Goal: Information Seeking & Learning: Learn about a topic

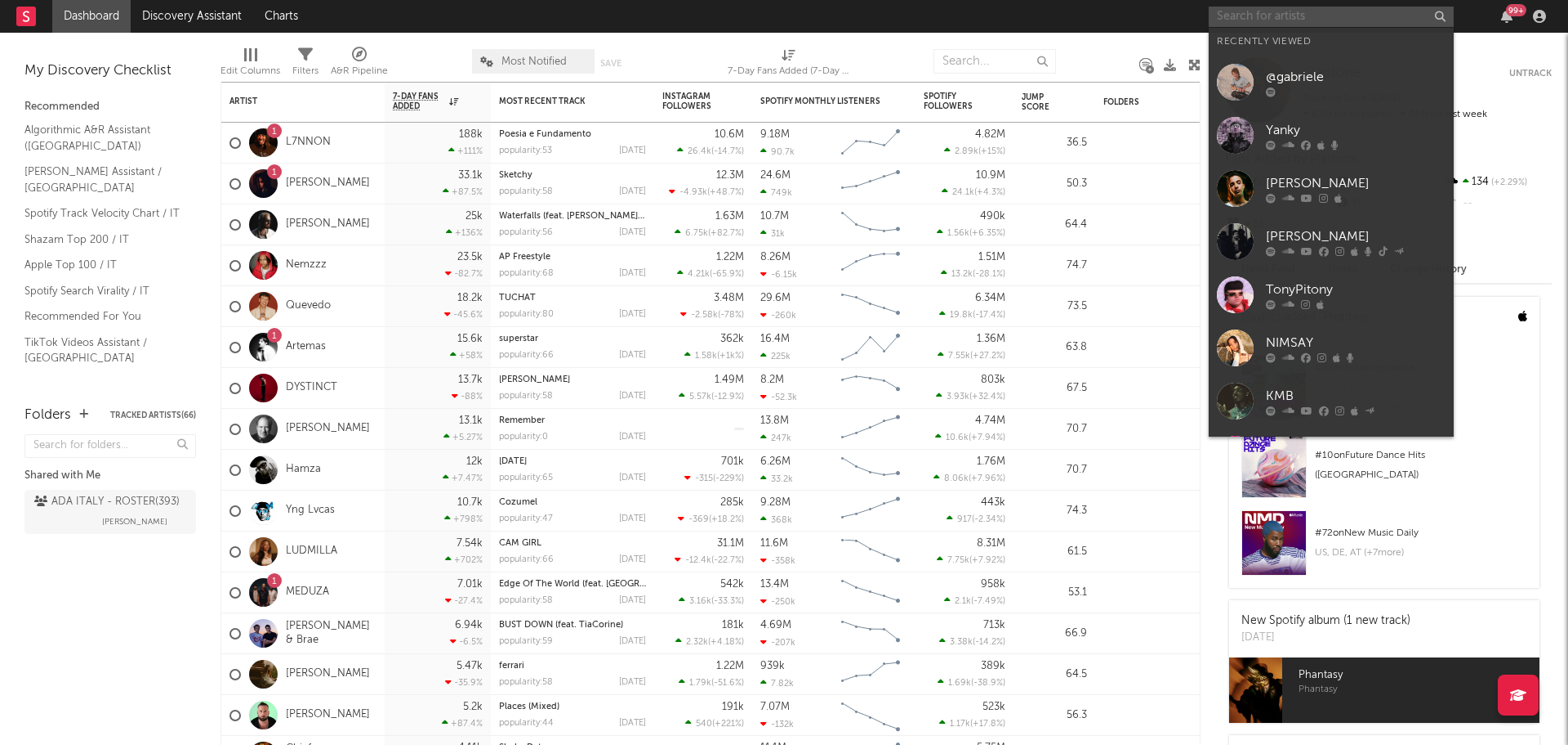
click at [1289, 20] on input "text" at bounding box center [1331, 17] width 245 height 21
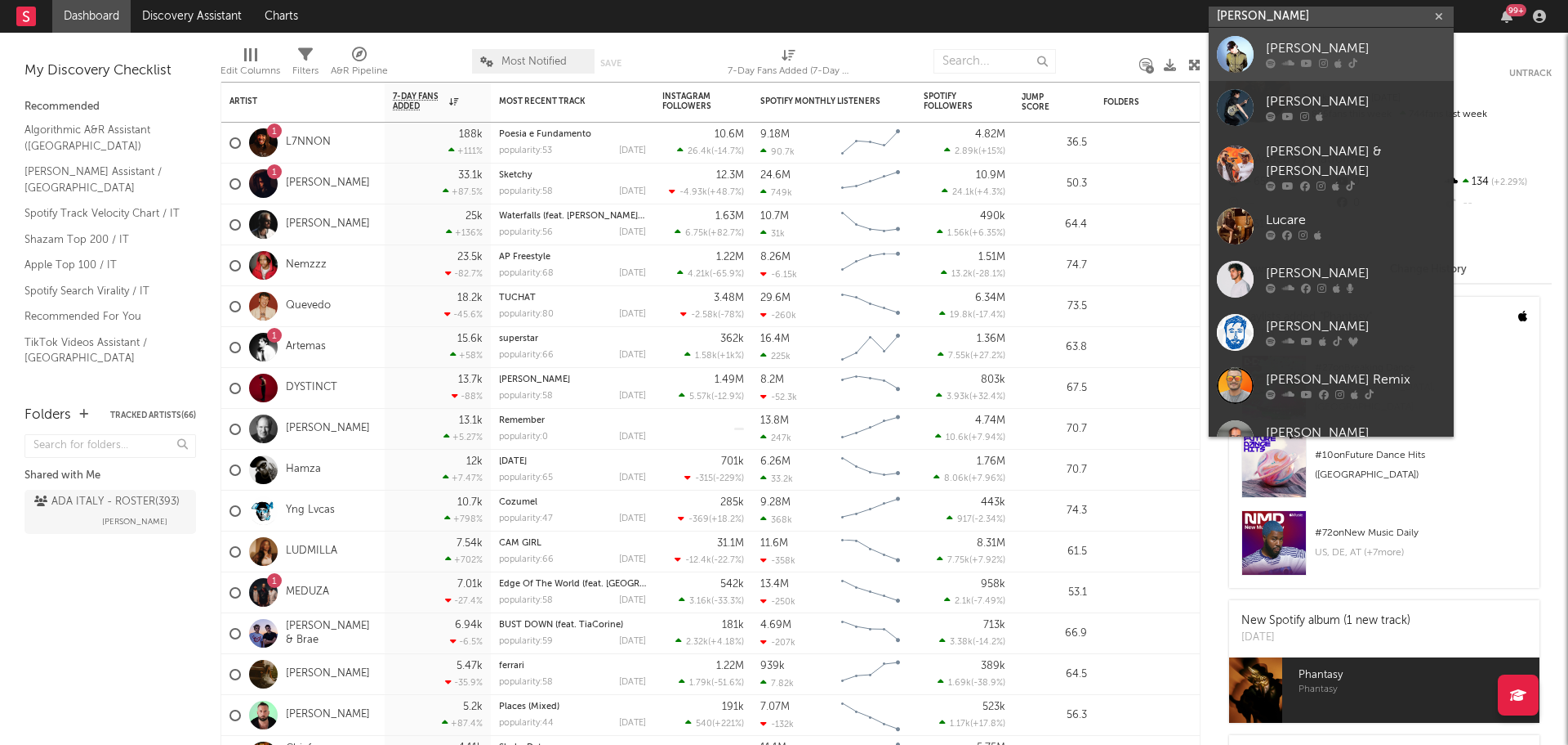
type input "[PERSON_NAME]"
click at [1314, 45] on div "[PERSON_NAME]" at bounding box center [1356, 49] width 180 height 20
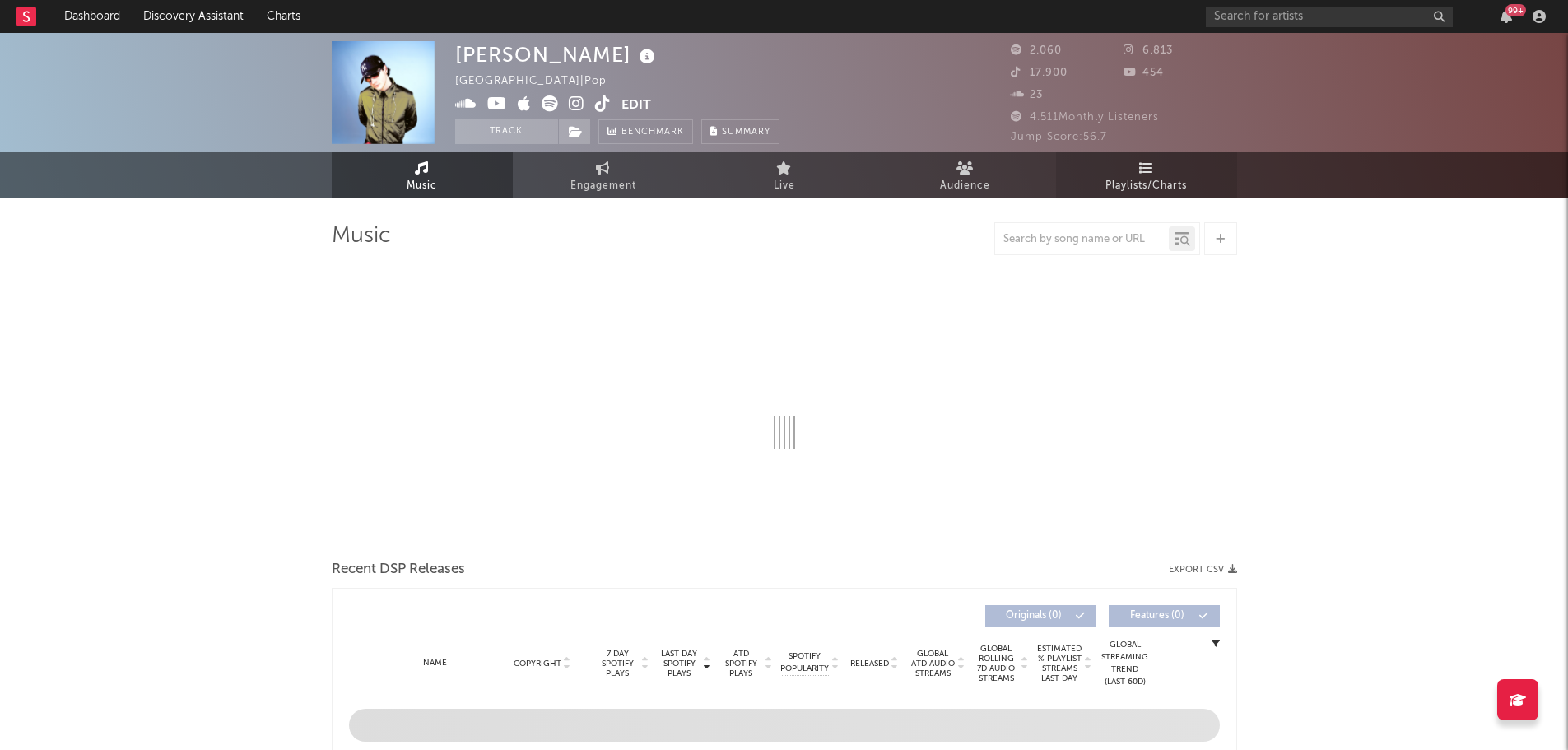
click at [1163, 154] on link "Playlists/Charts" at bounding box center [1146, 175] width 181 height 46
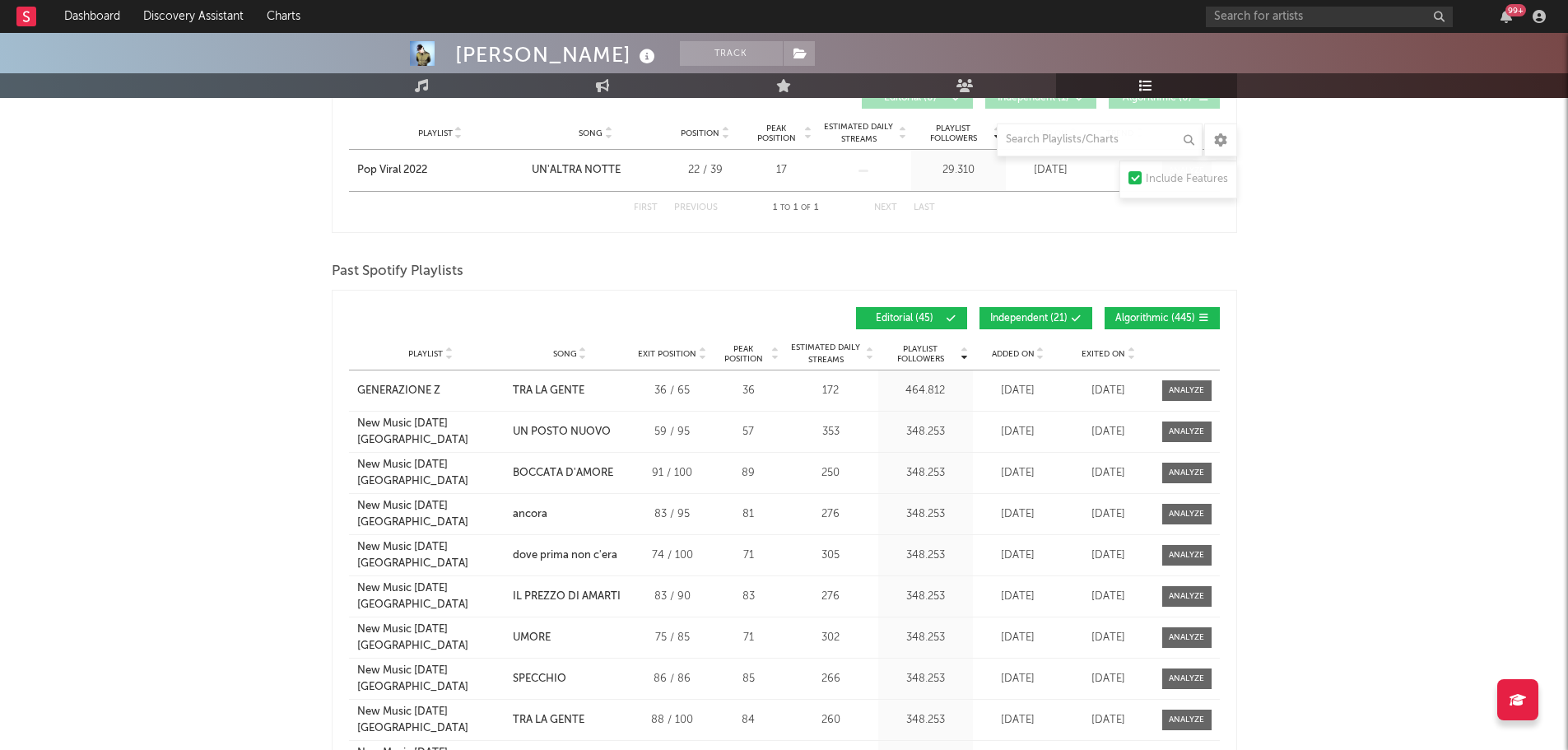
scroll to position [308, 0]
click at [1056, 316] on span "Independent ( 21 )" at bounding box center [1029, 318] width 77 height 10
click at [1128, 319] on span "Algorithmic ( 445 )" at bounding box center [1155, 318] width 80 height 10
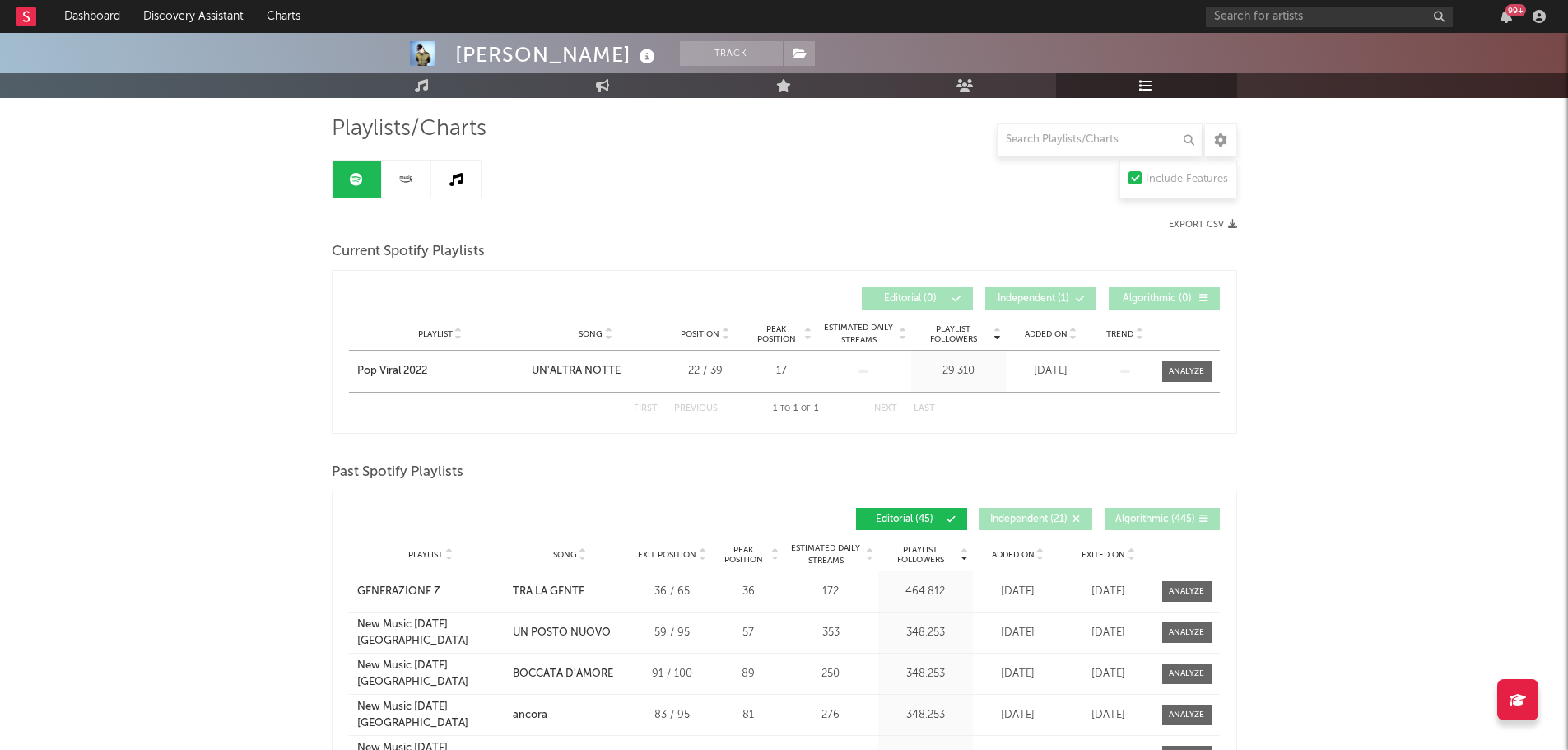
scroll to position [49, 0]
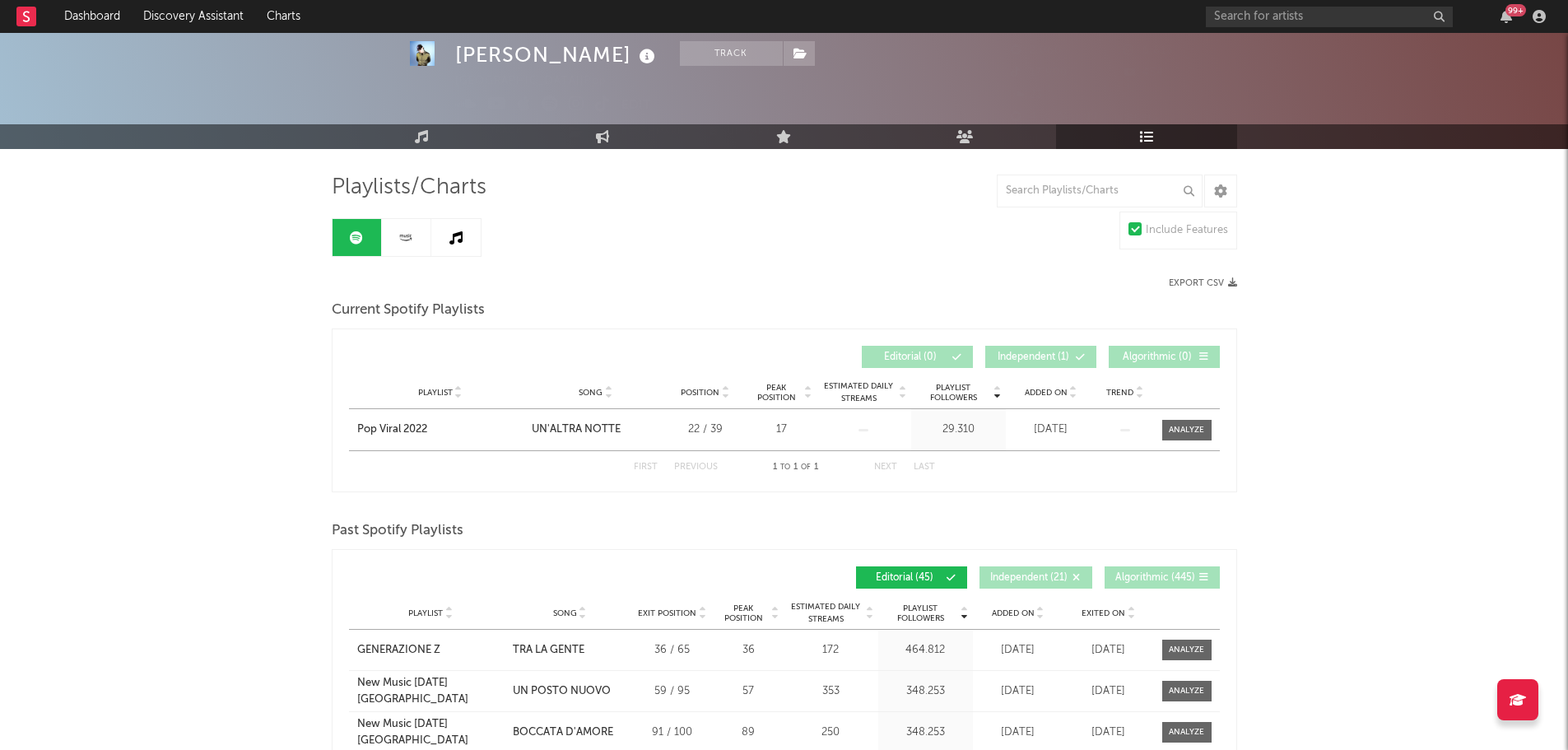
click at [1057, 579] on span "Independent ( 21 )" at bounding box center [1029, 578] width 77 height 10
click at [1157, 578] on span "Algorithmic ( 445 )" at bounding box center [1155, 578] width 80 height 10
click at [1055, 186] on input "text" at bounding box center [1100, 190] width 206 height 33
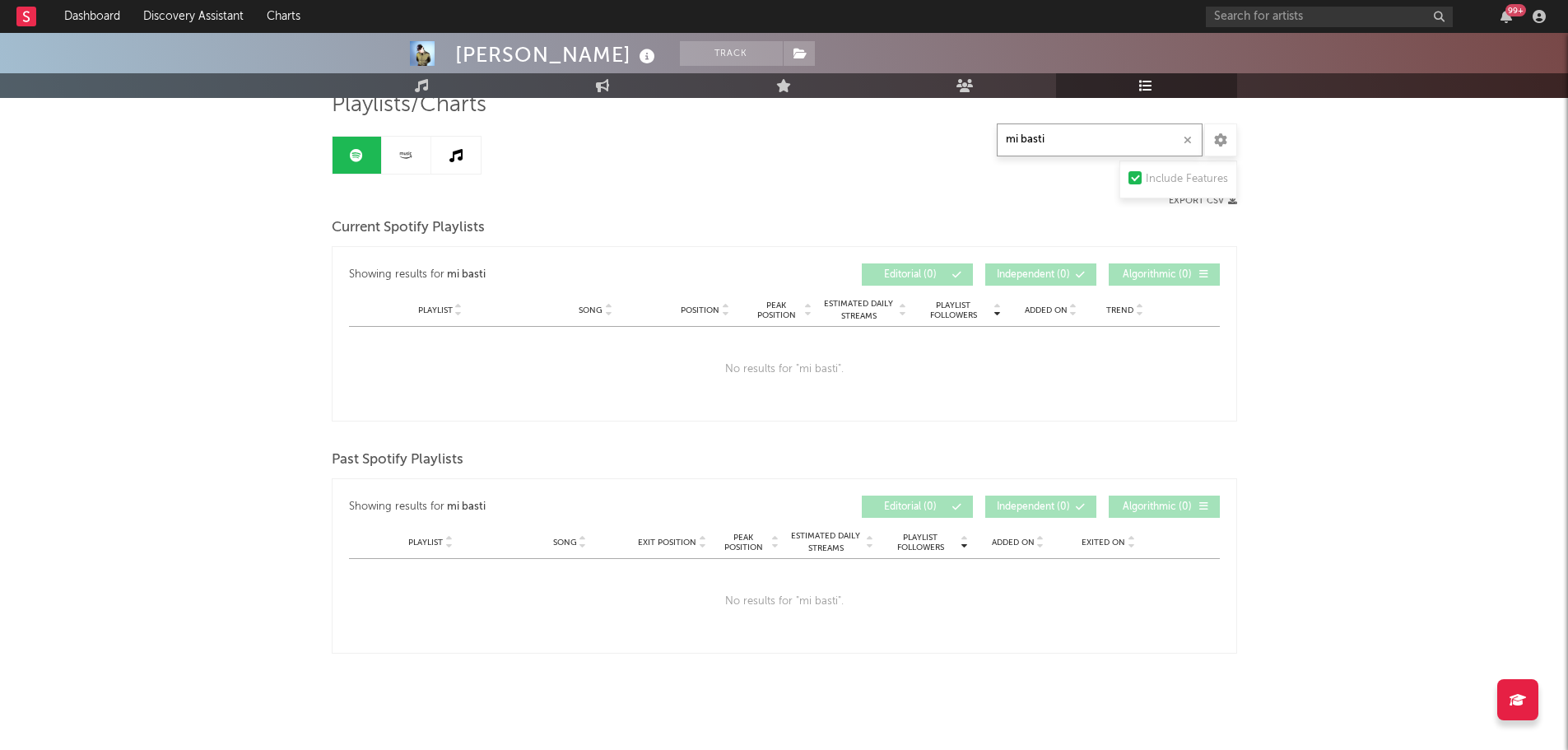
scroll to position [132, 0]
type input "mi basti"
click at [711, 199] on div at bounding box center [558, 199] width 453 height 11
